Goal: Obtain resource: Obtain resource

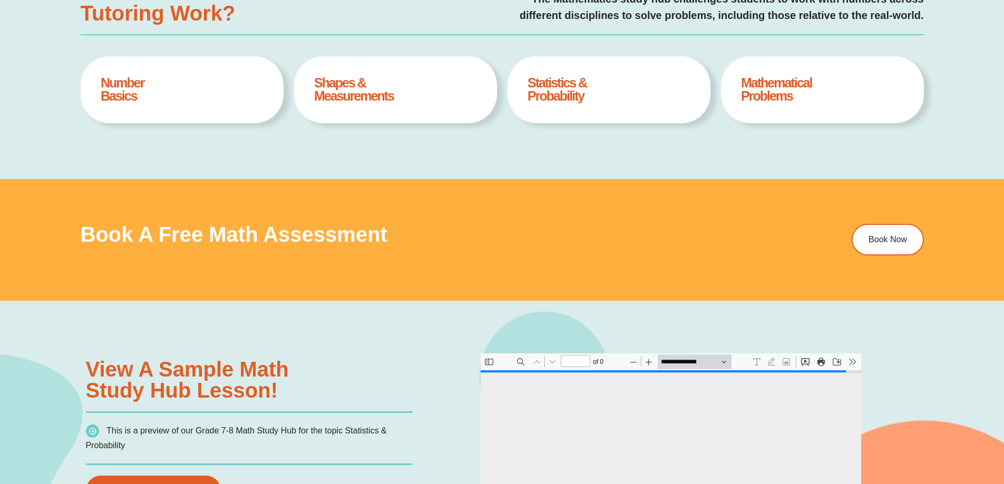
type input "*"
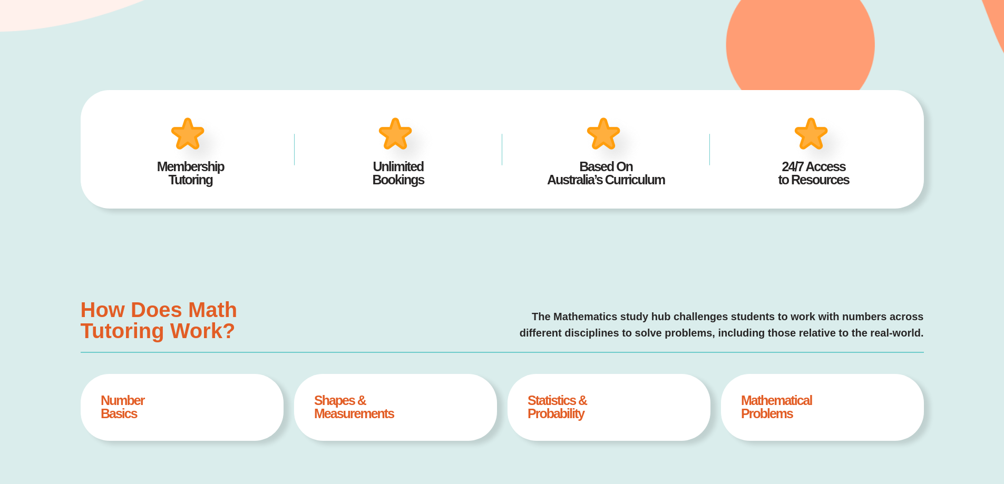
scroll to position [102, 0]
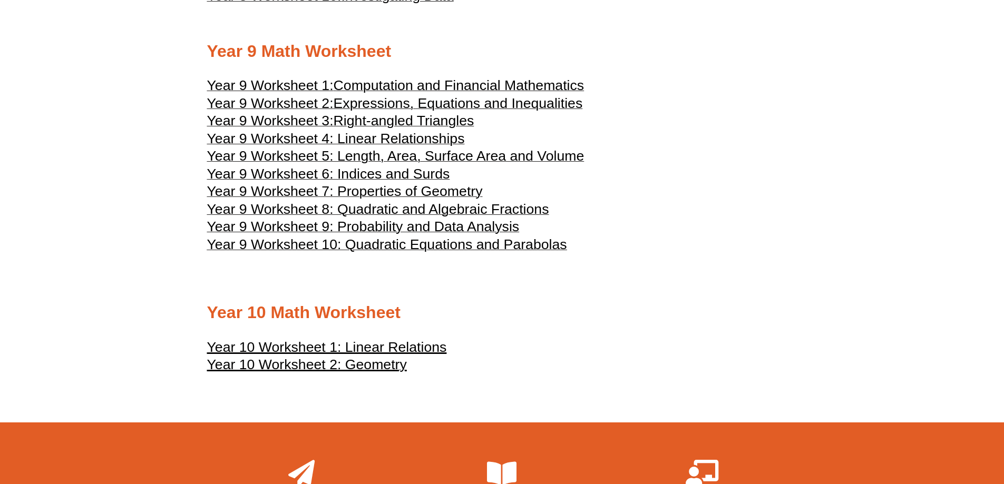
scroll to position [3162, 0]
